Goal: Information Seeking & Learning: Learn about a topic

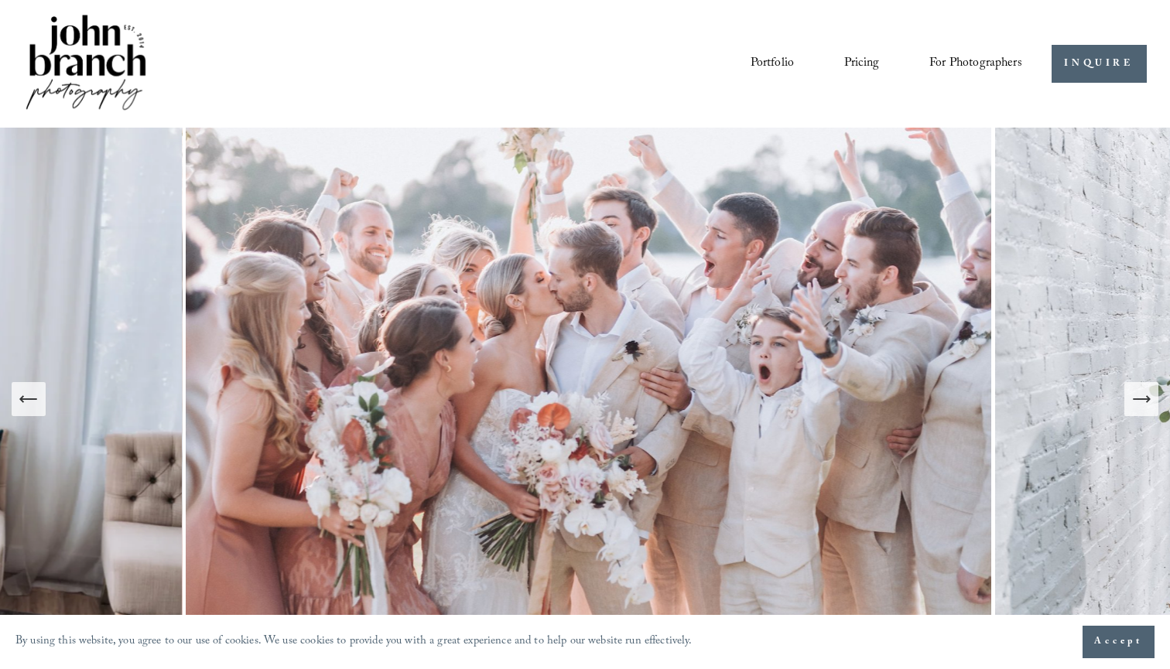
click at [860, 63] on link "Pricing" at bounding box center [861, 63] width 35 height 26
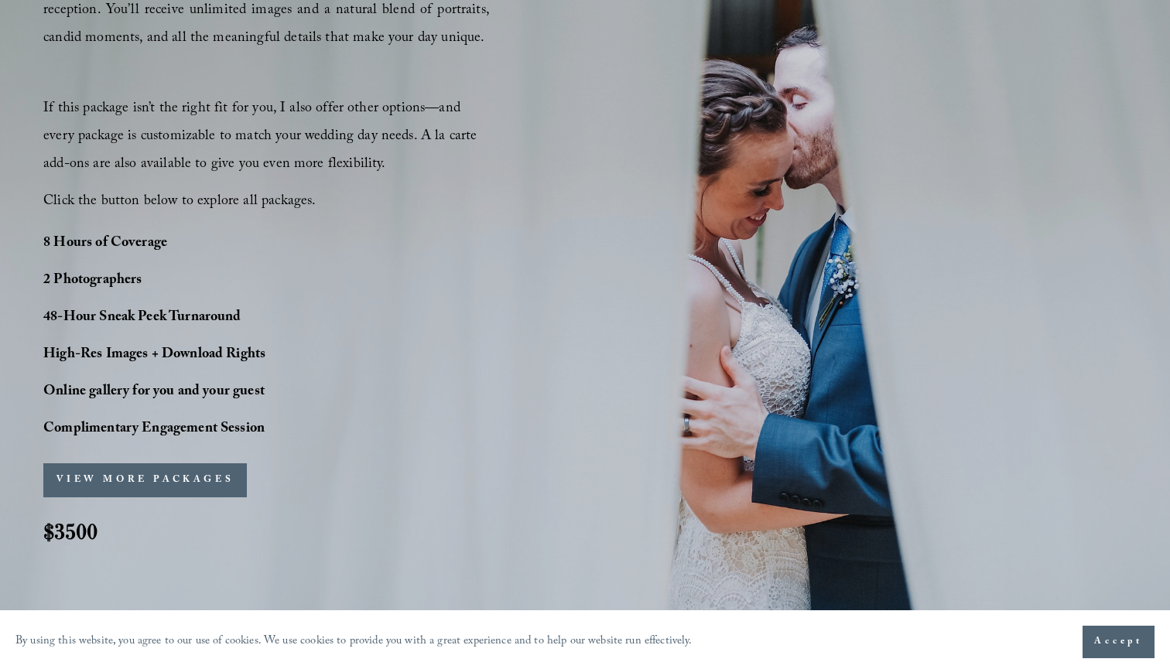
scroll to position [1047, 0]
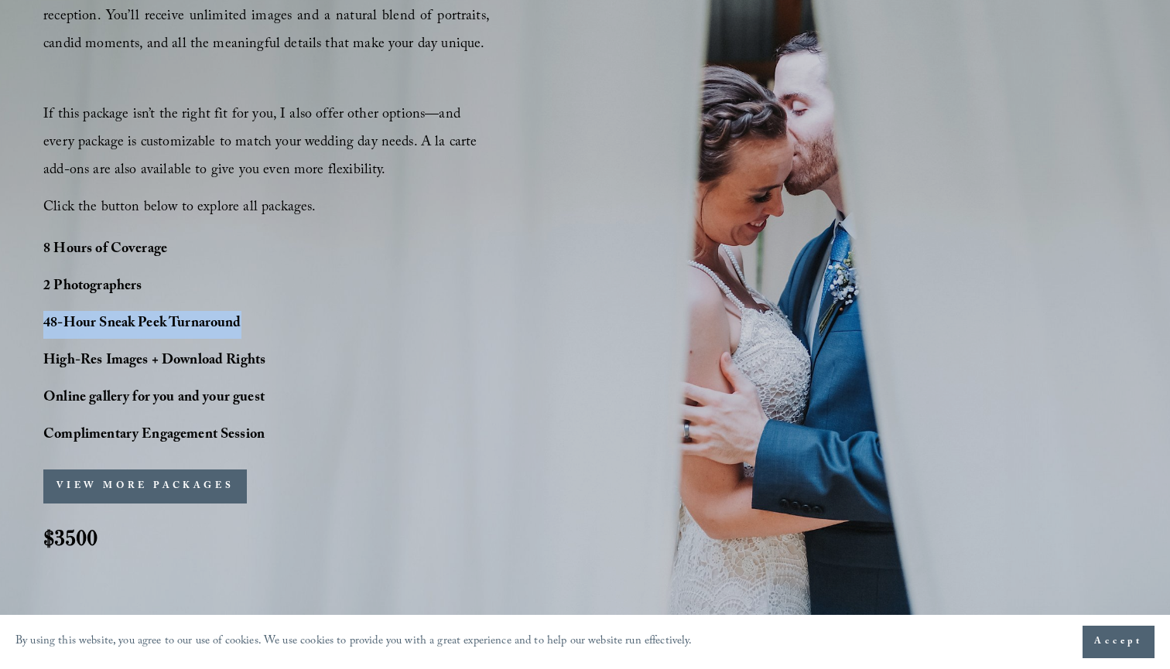
drag, startPoint x: 44, startPoint y: 321, endPoint x: 250, endPoint y: 325, distance: 205.8
click at [250, 325] on p "48-Hour Sneak Peek Turnaround" at bounding box center [197, 325] width 309 height 28
copy strong "48-Hour Sneak Peek Turnaround"
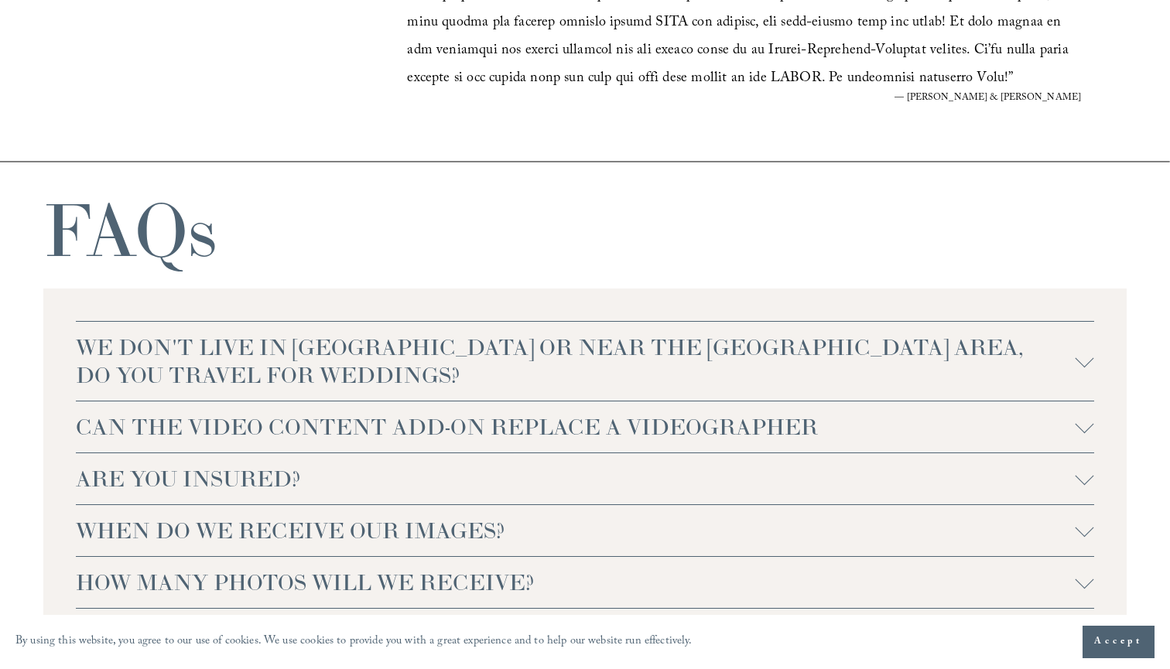
scroll to position [3086, 0]
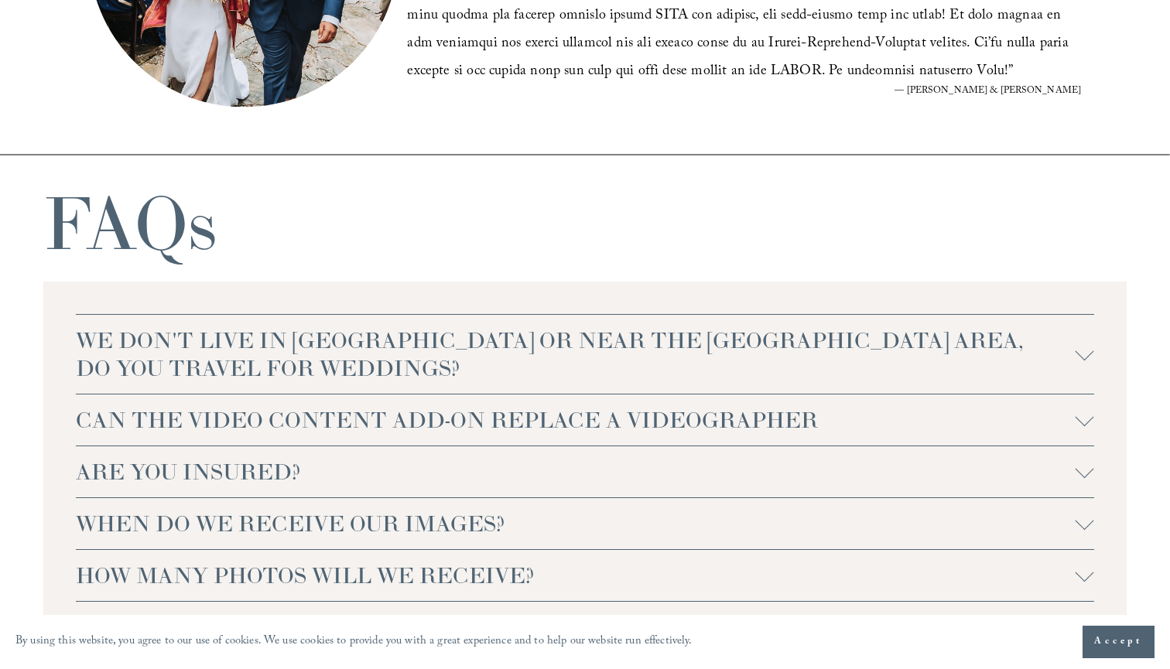
click at [1078, 355] on div at bounding box center [1084, 354] width 19 height 19
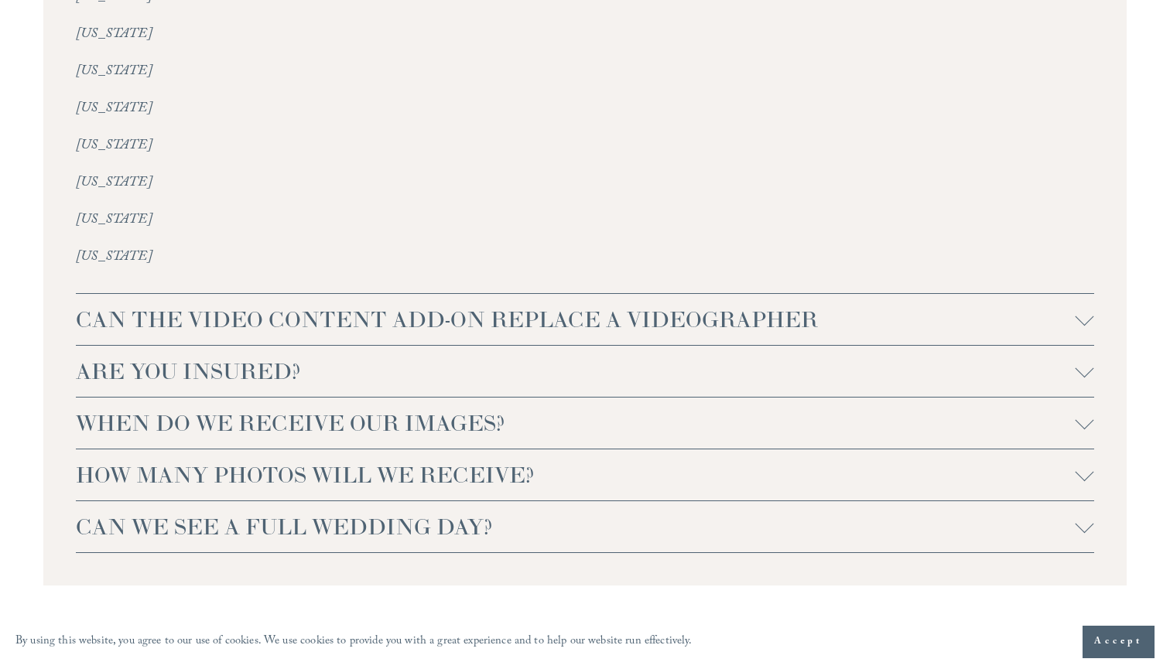
scroll to position [3598, 0]
click at [984, 306] on span "CAN THE VIDEO CONTENT ADD-ON REPLACE A VIDEOGRAPHER" at bounding box center [575, 320] width 999 height 28
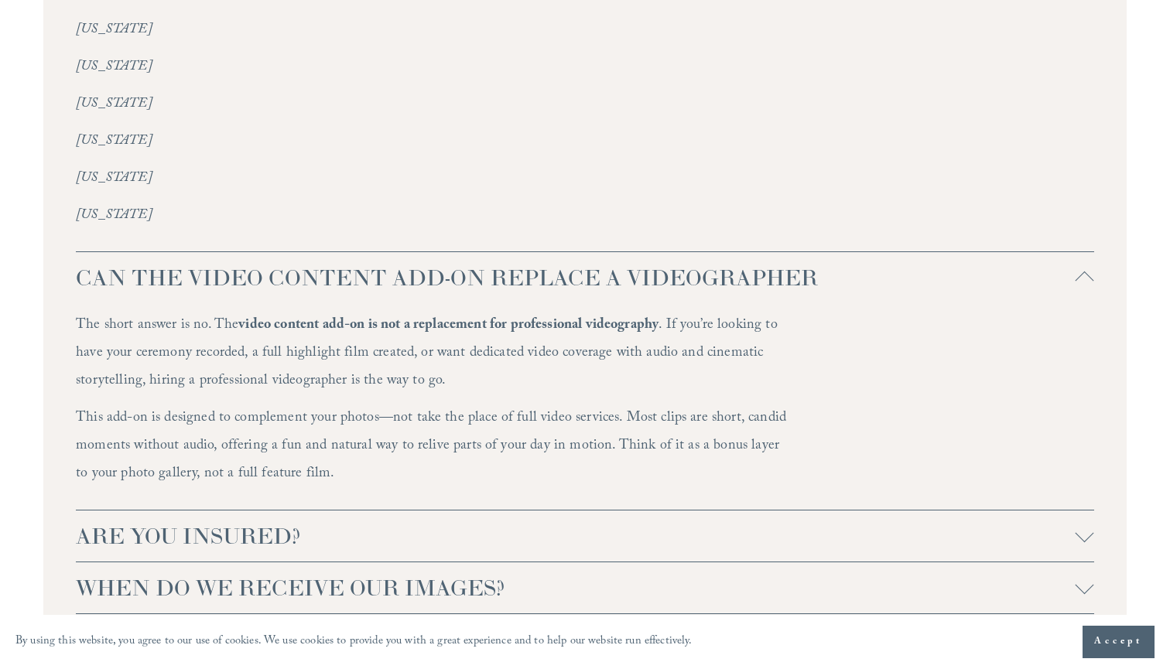
scroll to position [3691, 0]
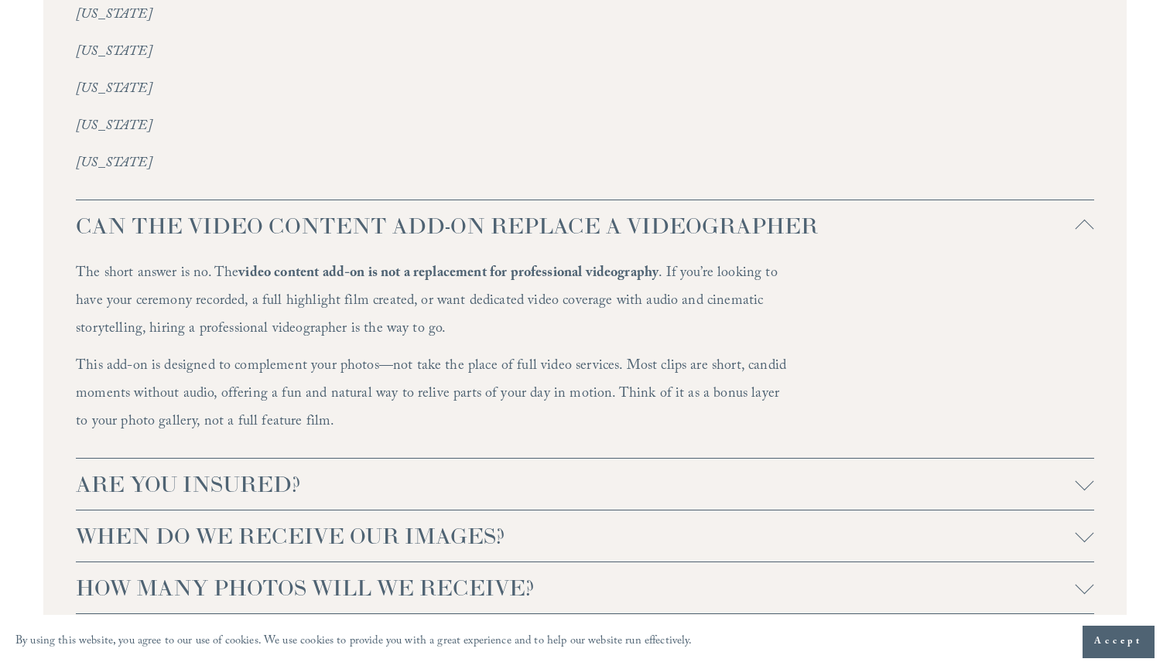
click at [675, 470] on span "ARE YOU INSURED?" at bounding box center [575, 484] width 999 height 28
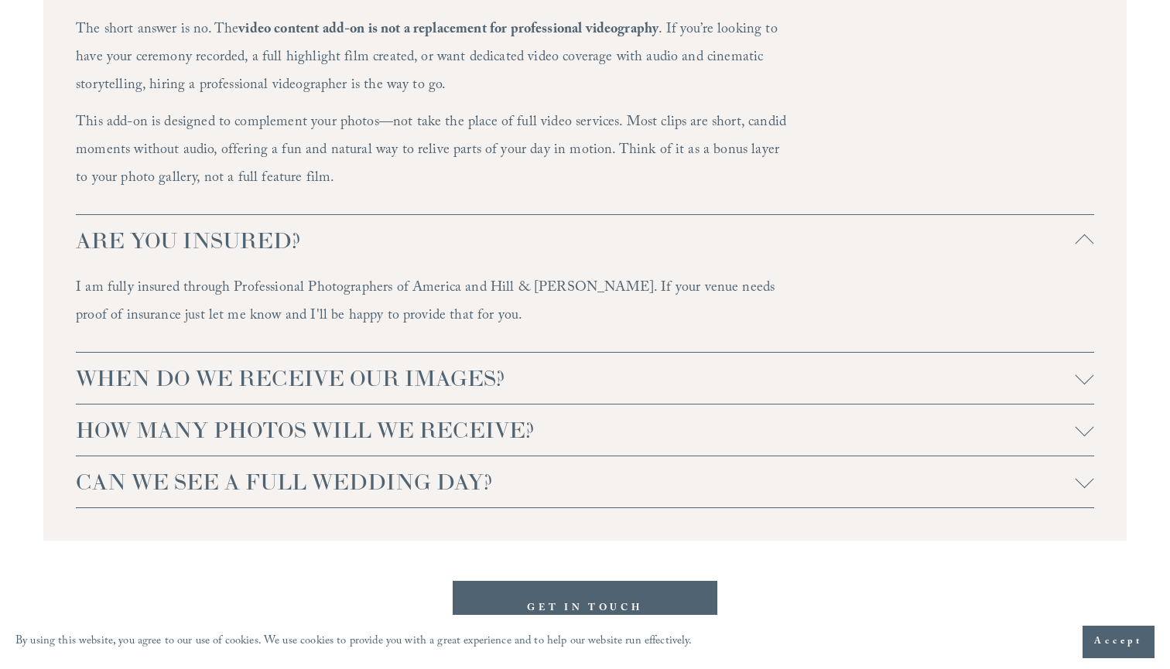
scroll to position [3932, 0]
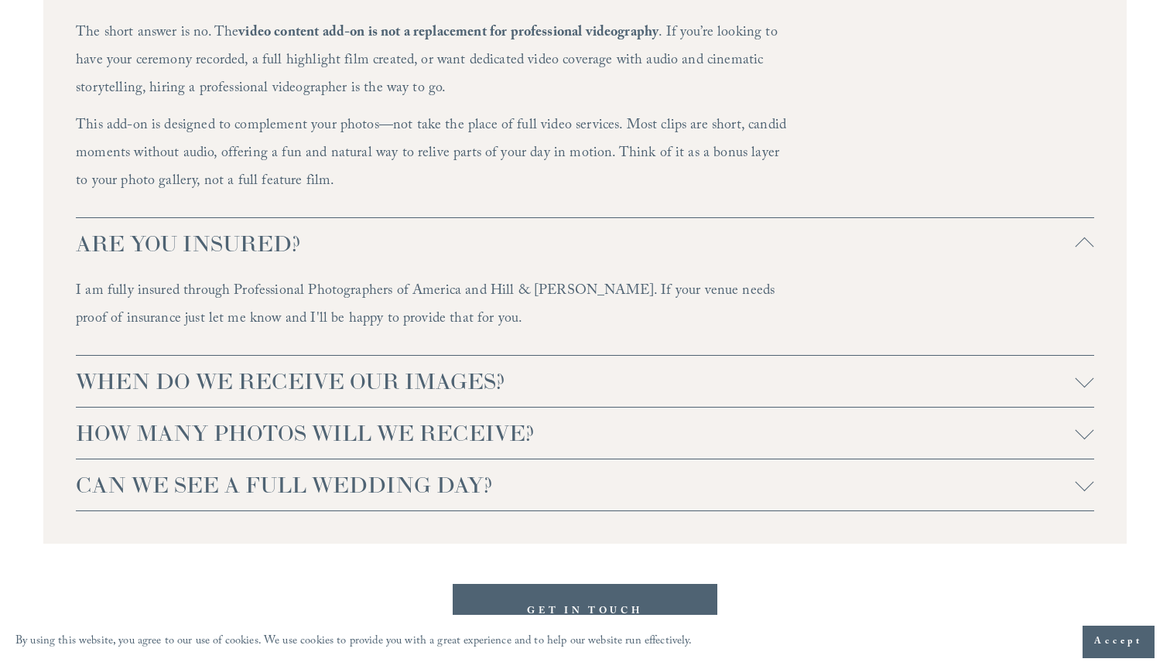
click at [664, 367] on span "WHEN DO WE RECEIVE OUR IMAGES?" at bounding box center [575, 381] width 999 height 28
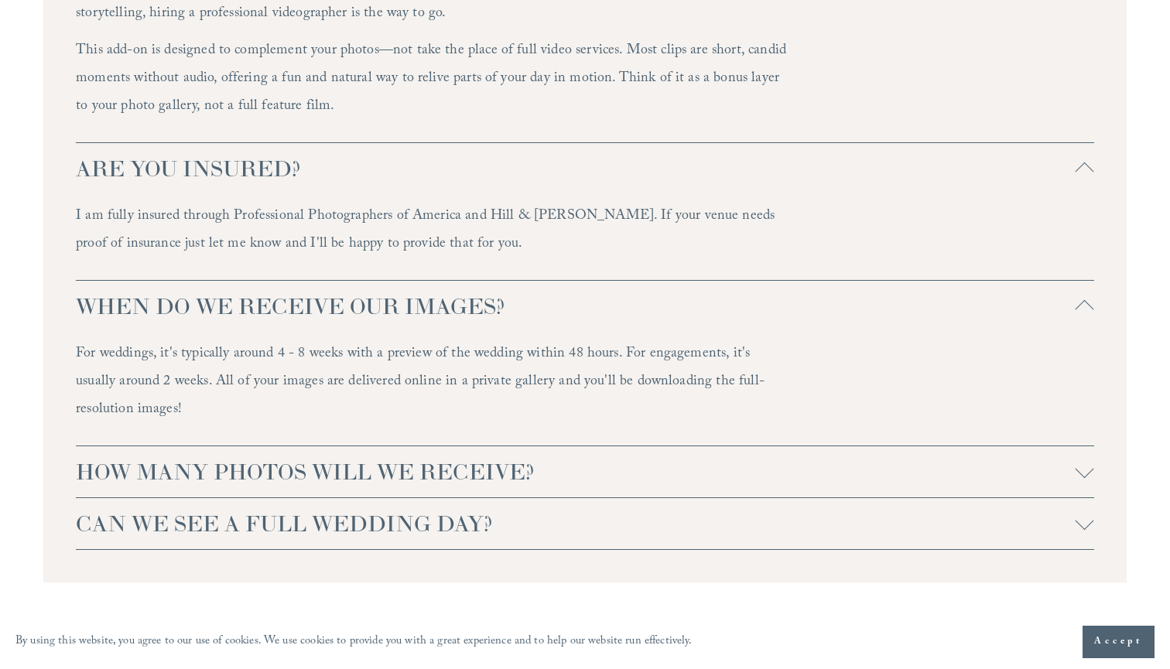
scroll to position [4010, 0]
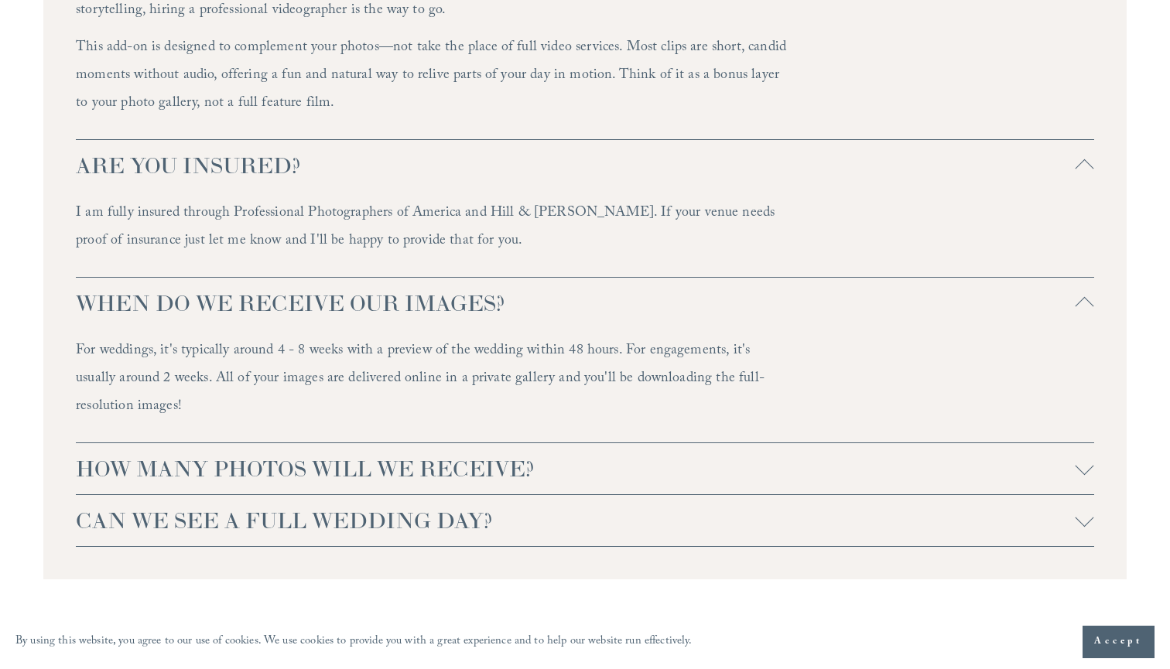
click at [524, 455] on span "HOW MANY PHOTOS WILL WE RECEIVE?" at bounding box center [575, 469] width 999 height 28
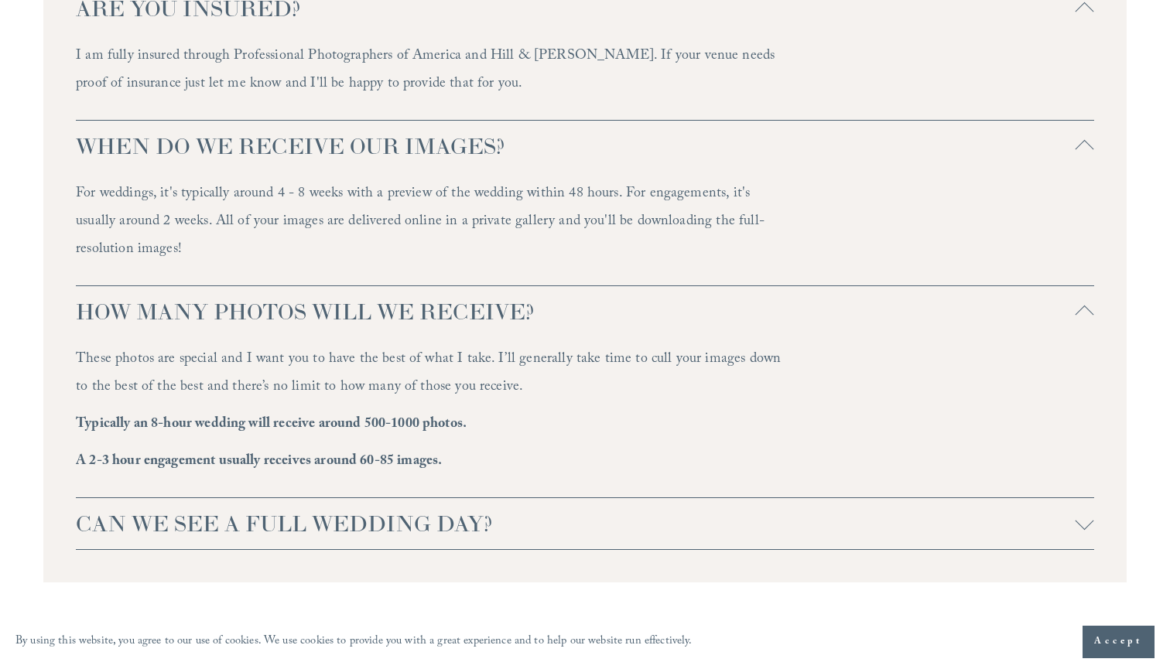
scroll to position [4207, 0]
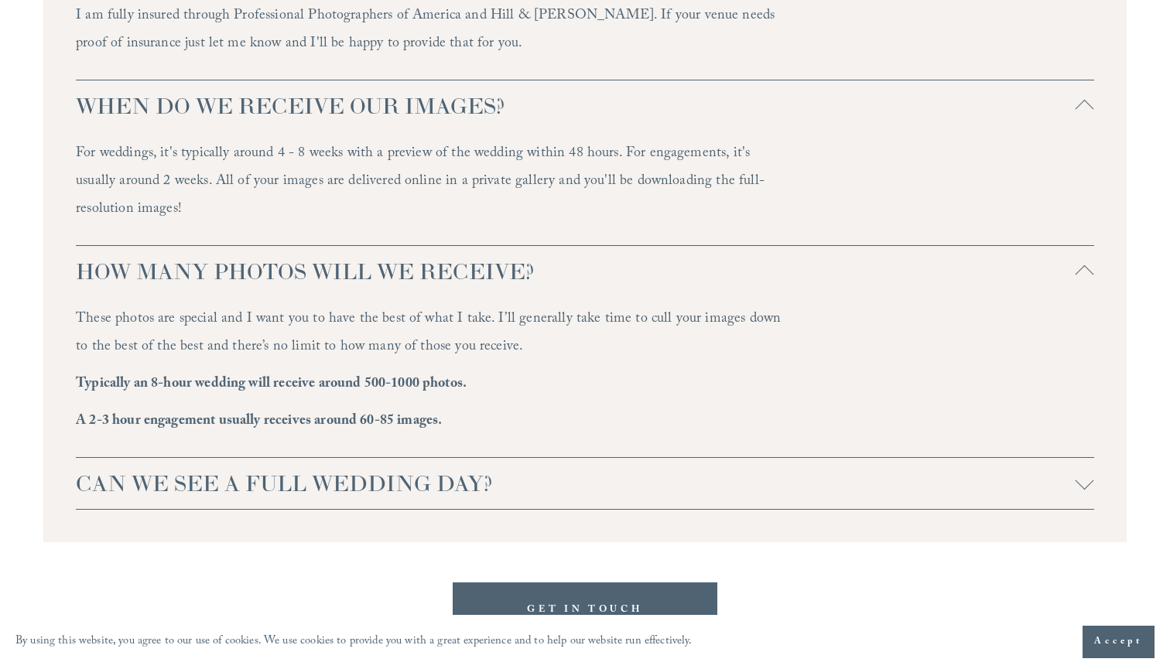
click at [456, 470] on span "CAN WE SEE A FULL WEDDING DAY?" at bounding box center [575, 484] width 999 height 28
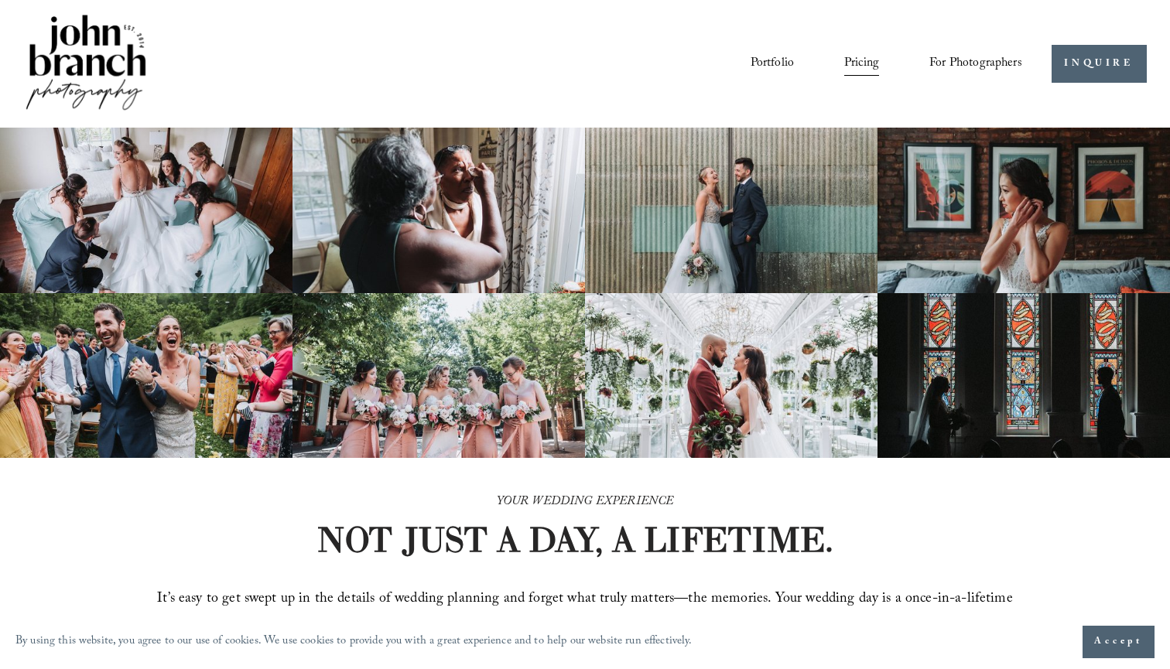
scroll to position [0, 0]
click at [978, 59] on span "For Photographers" at bounding box center [975, 64] width 93 height 24
click at [977, 65] on span "For Photographers" at bounding box center [975, 64] width 93 height 24
click at [771, 60] on link "Portfolio" at bounding box center [771, 63] width 43 height 26
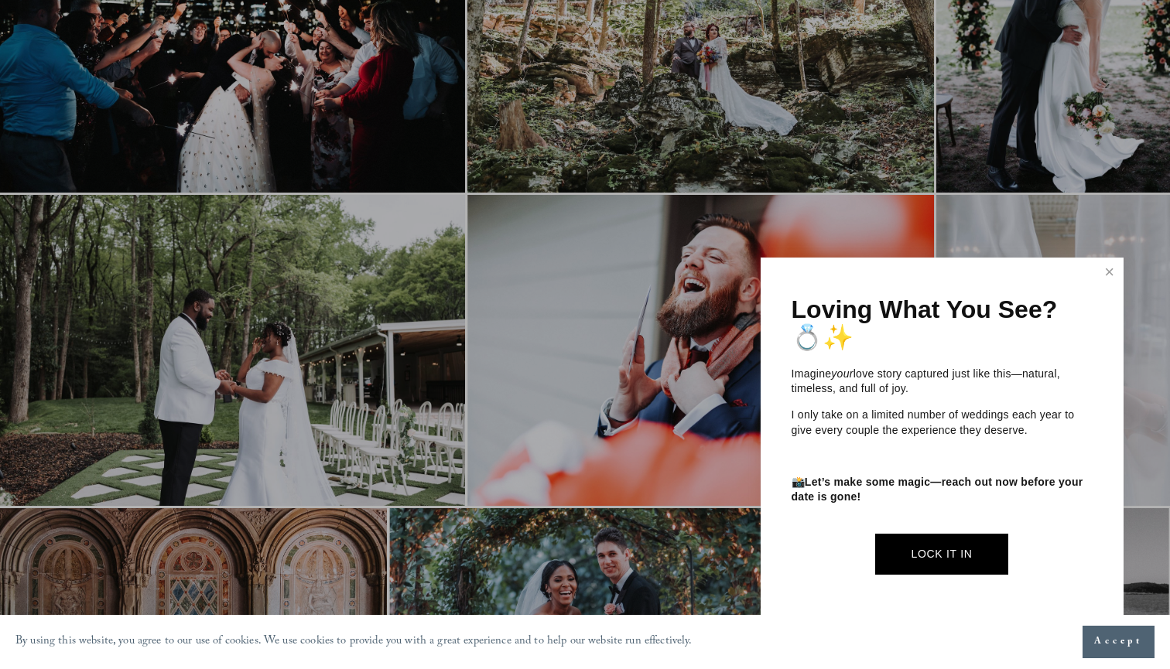
scroll to position [3592, 2]
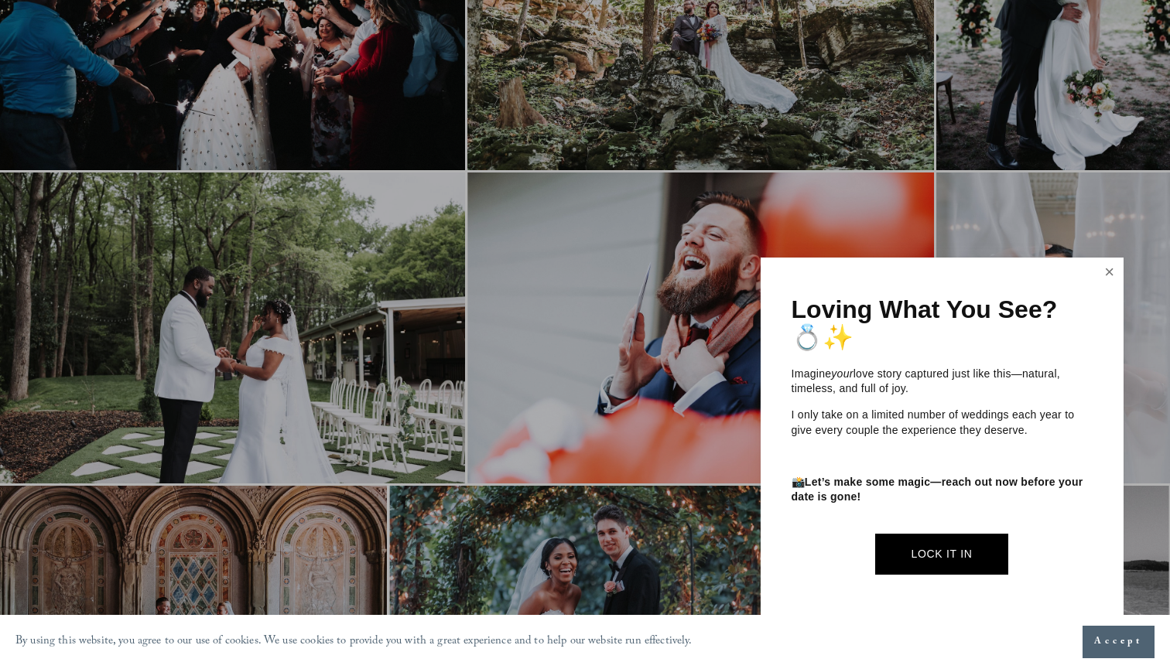
click at [1105, 278] on link "Close" at bounding box center [1109, 272] width 23 height 25
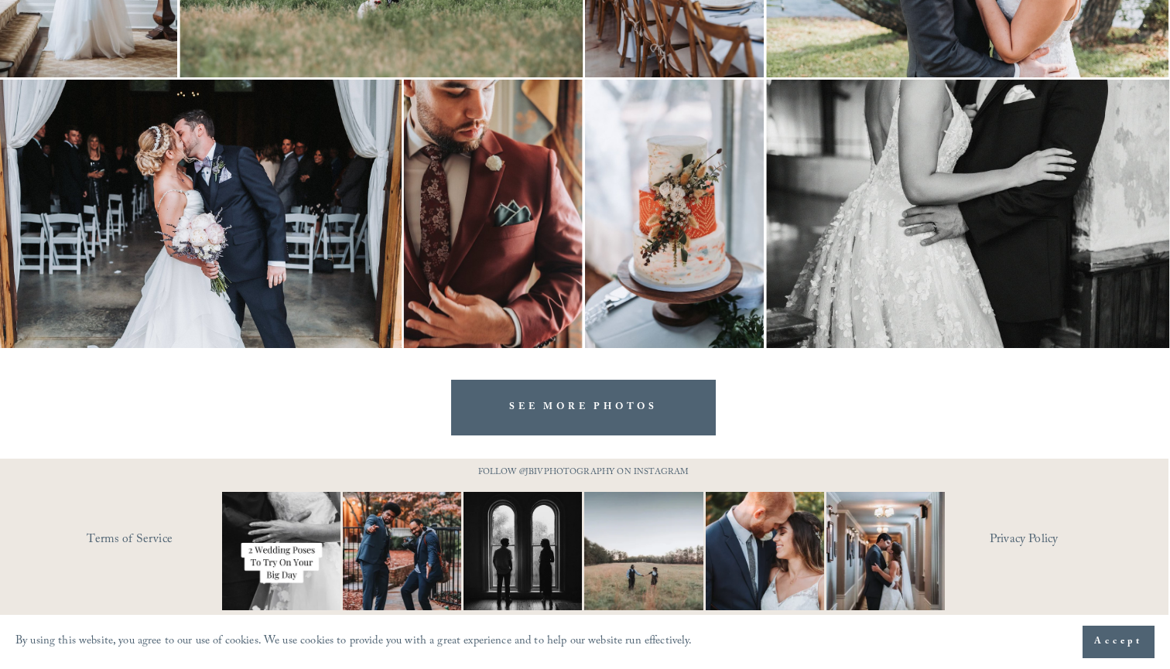
scroll to position [4529, 2]
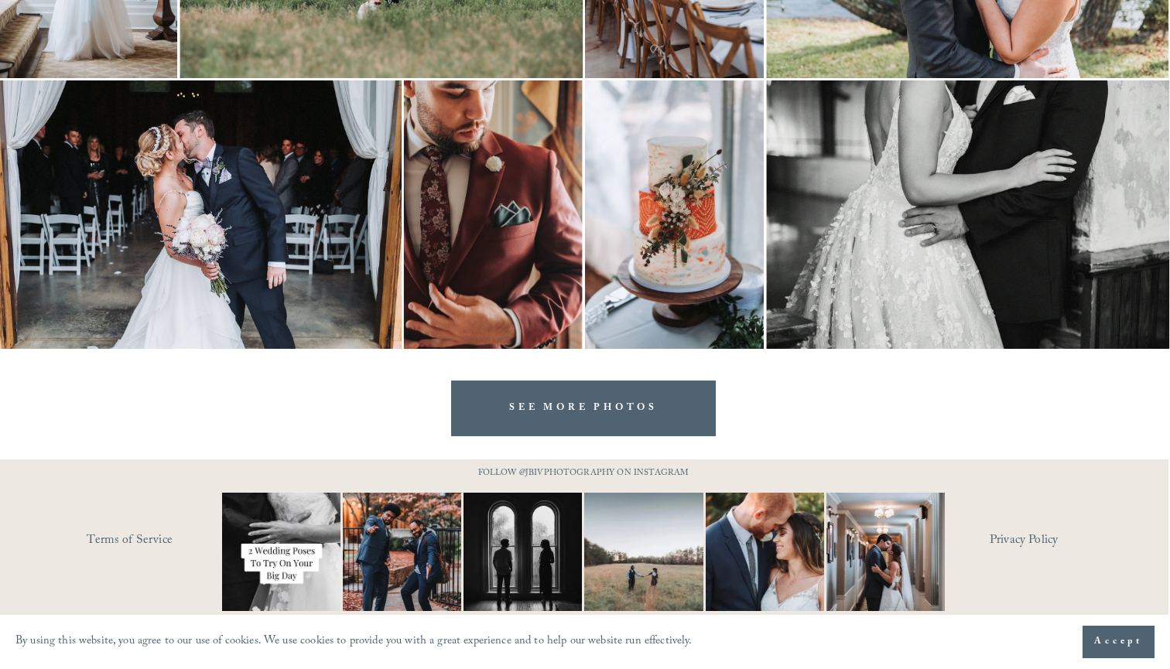
click at [630, 411] on link "SEE MORE PHOTOS" at bounding box center [583, 408] width 265 height 55
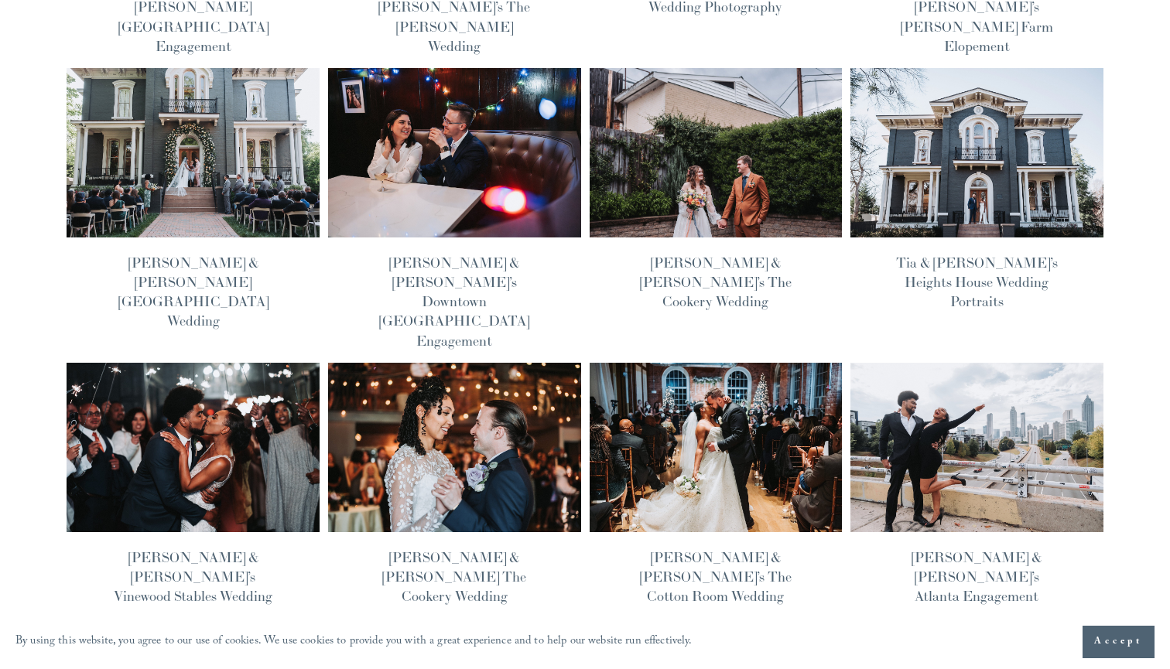
scroll to position [358, 0]
click at [231, 362] on img at bounding box center [193, 447] width 255 height 171
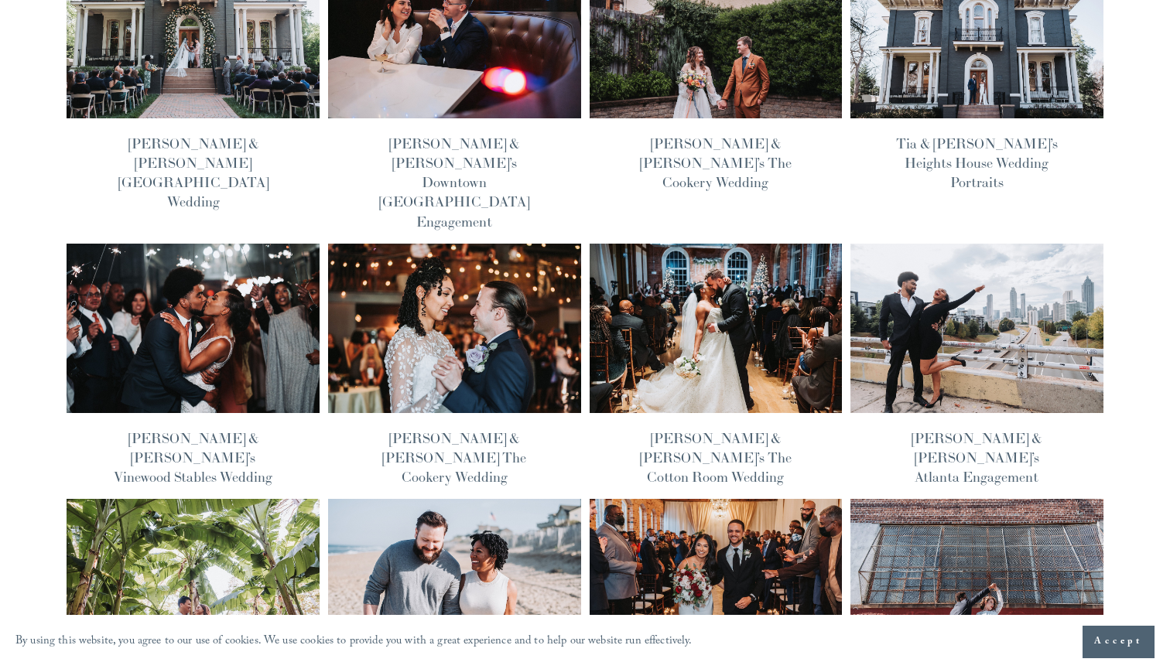
scroll to position [485, 0]
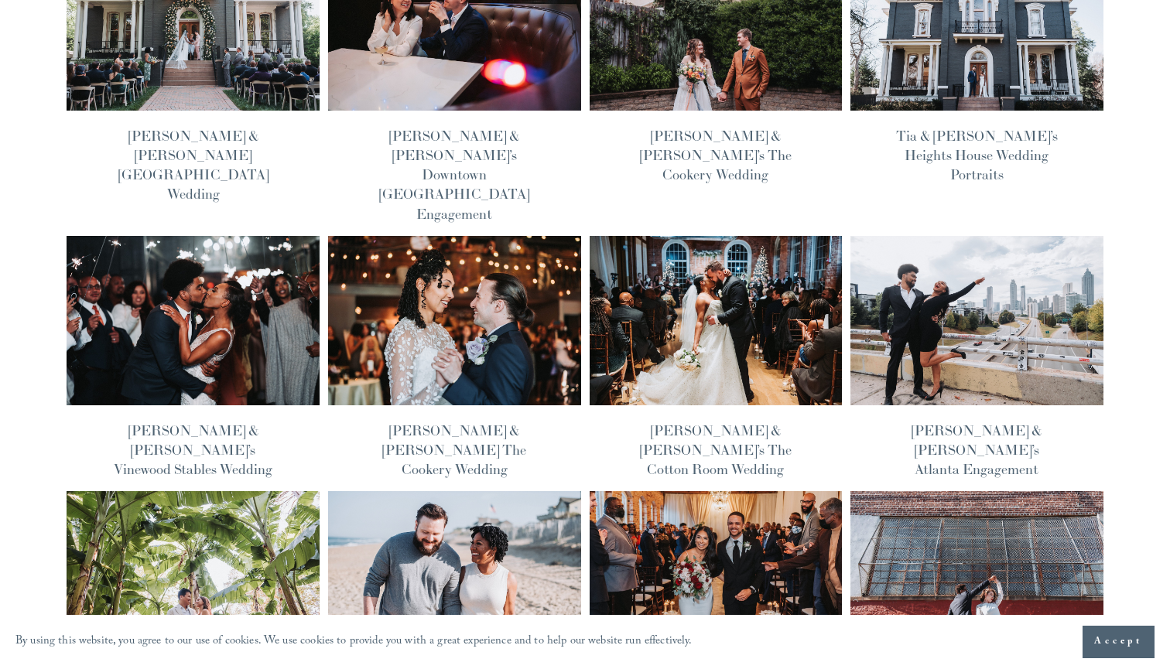
click at [969, 263] on img at bounding box center [976, 320] width 255 height 171
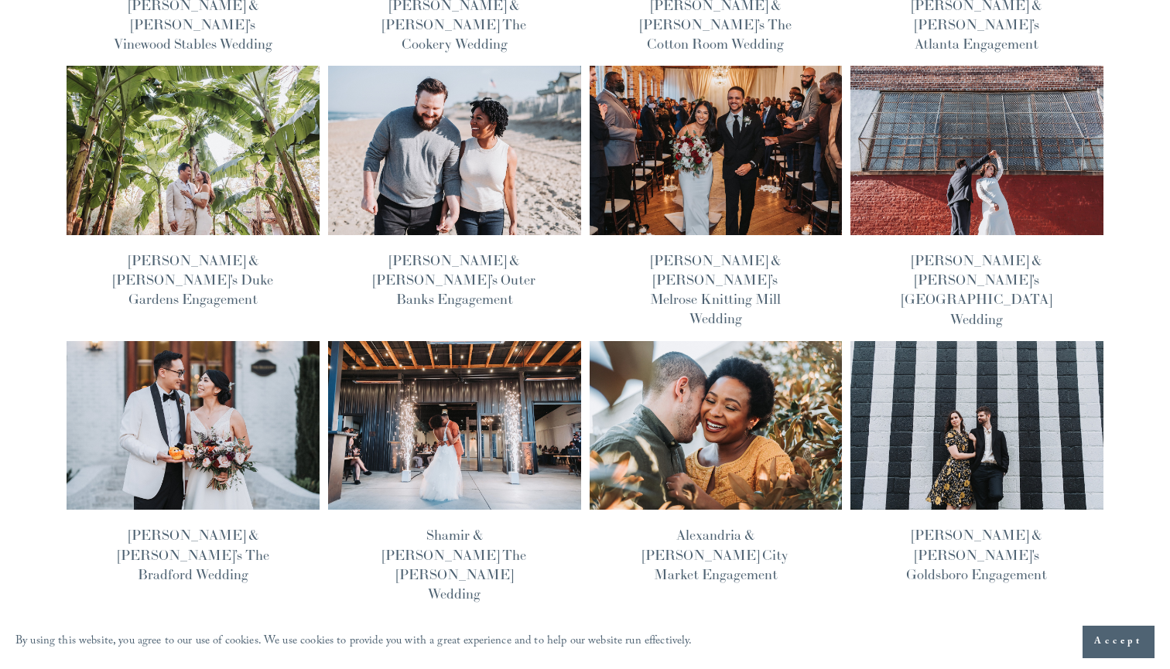
scroll to position [921, 0]
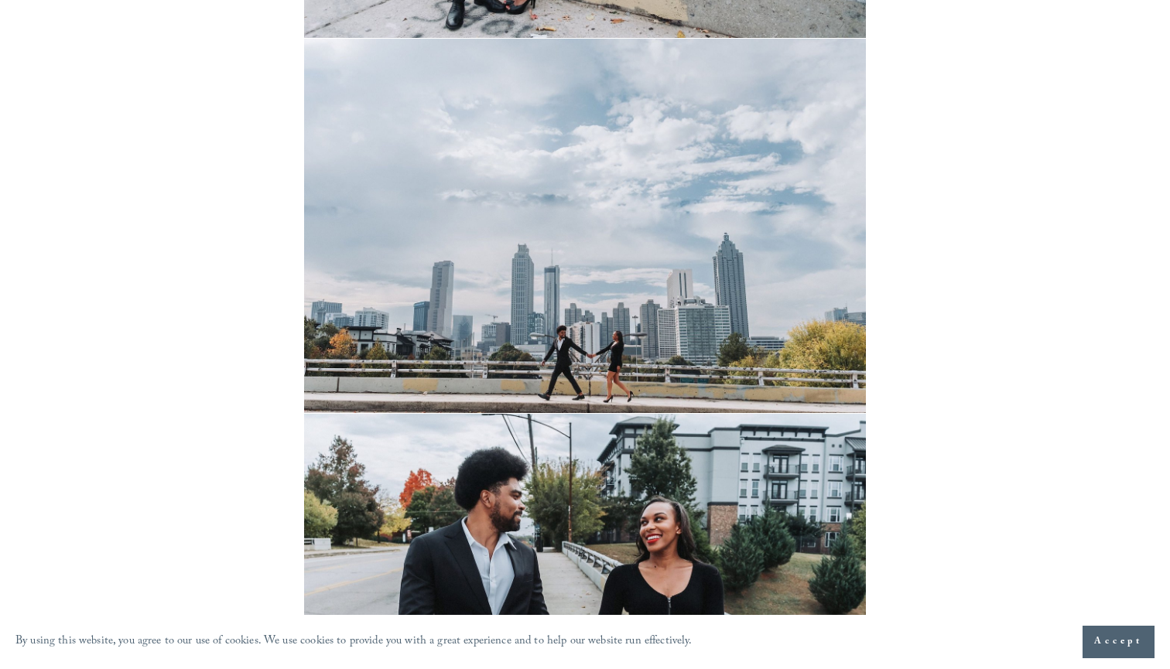
scroll to position [2339, 0]
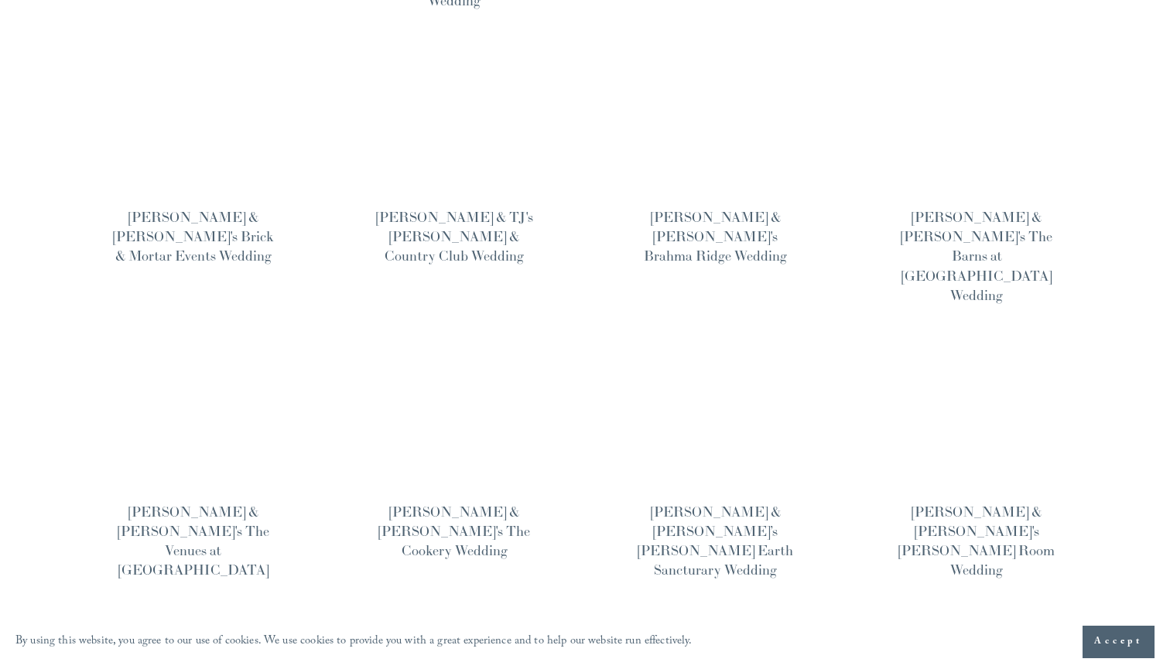
scroll to position [973, 0]
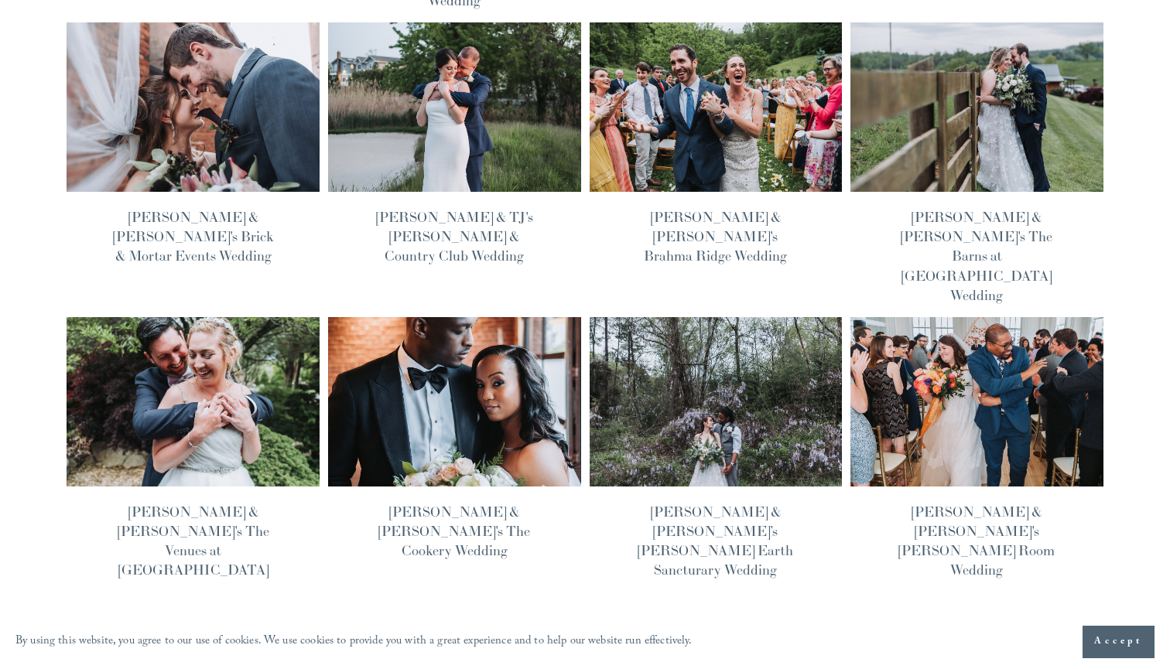
click at [1057, 662] on span "Older Posts" at bounding box center [1057, 674] width 59 height 24
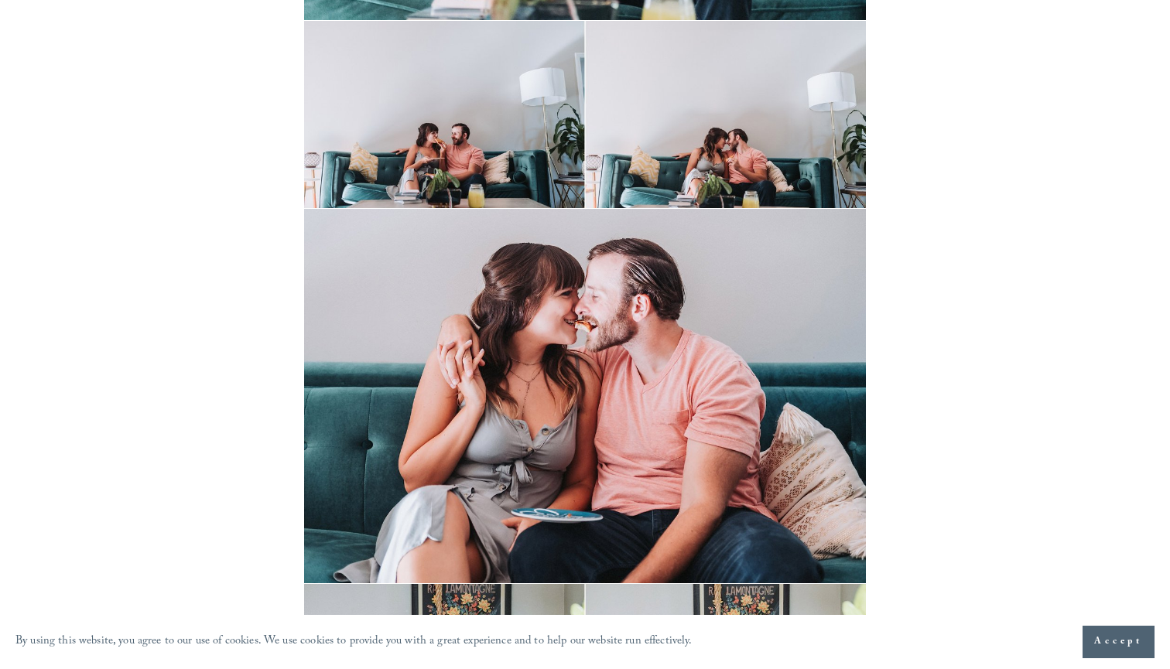
scroll to position [587, 0]
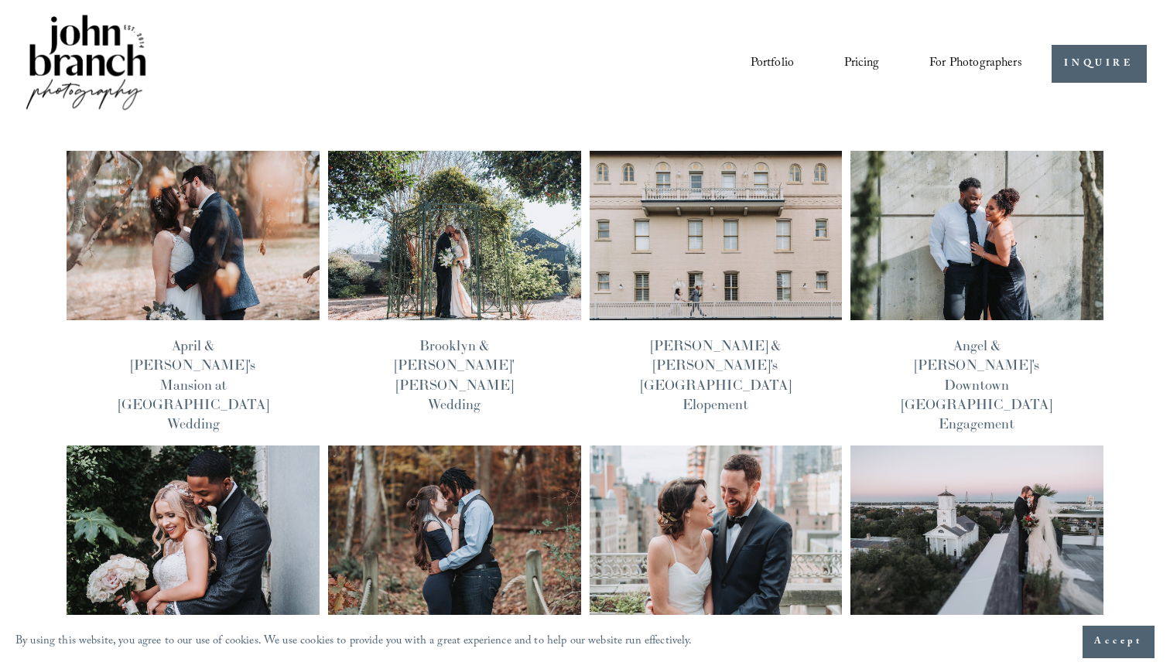
click at [0, 0] on span "Education" at bounding box center [0, 0] width 0 height 0
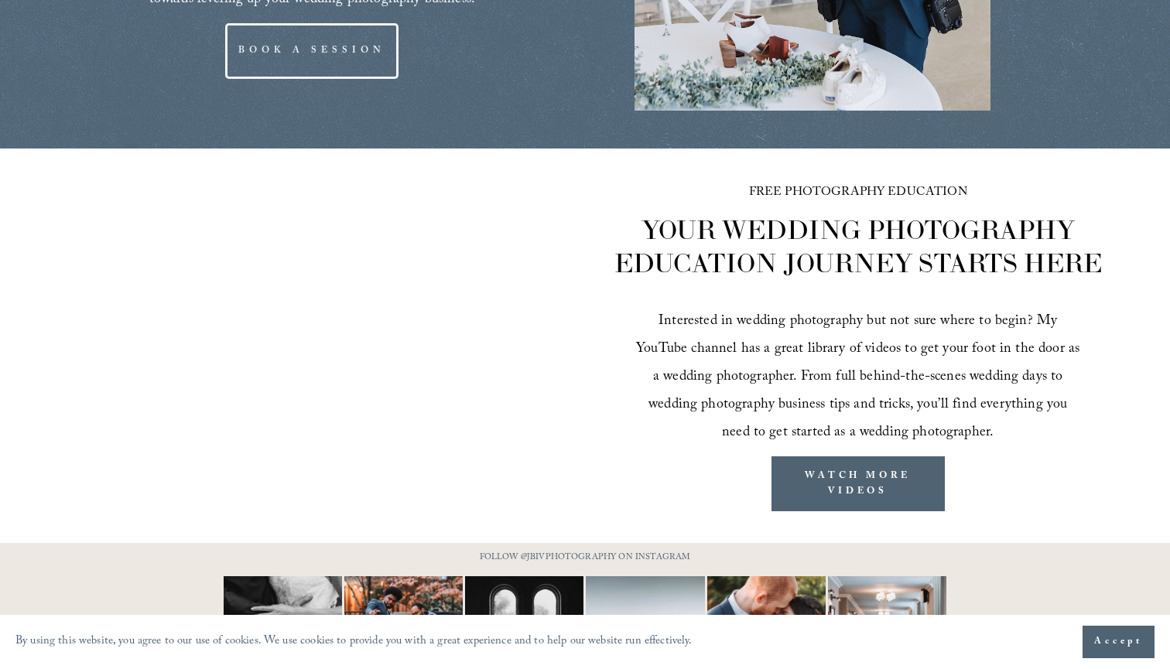
scroll to position [2318, 0]
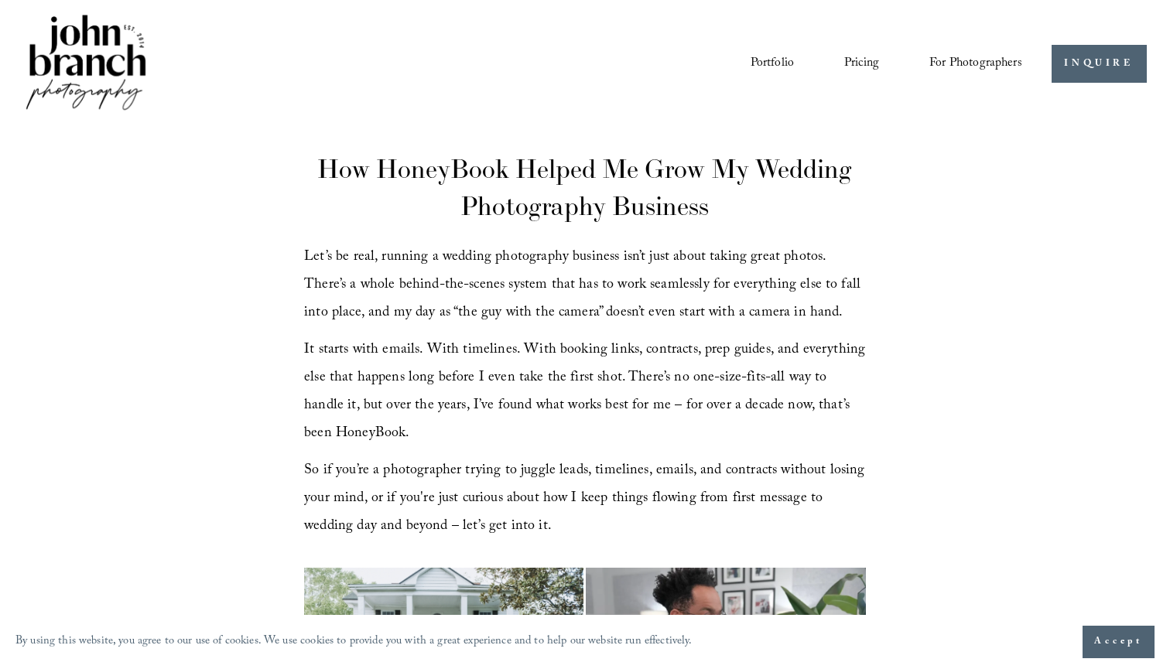
click at [84, 60] on img at bounding box center [85, 64] width 125 height 104
